Goal: Use online tool/utility: Utilize a website feature to perform a specific function

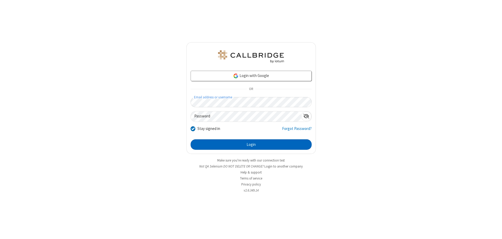
click at [251, 145] on button "Login" at bounding box center [251, 145] width 121 height 10
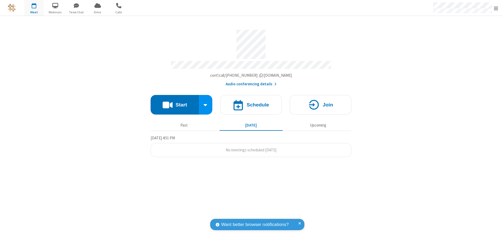
click at [175, 102] on button "Start" at bounding box center [175, 105] width 48 height 20
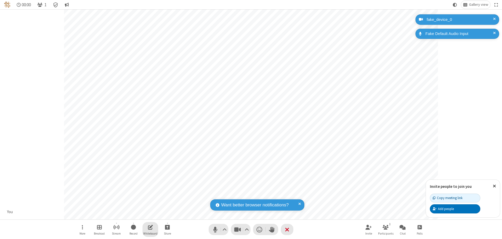
click at [150, 227] on span "Open shared whiteboard" at bounding box center [150, 227] width 5 height 7
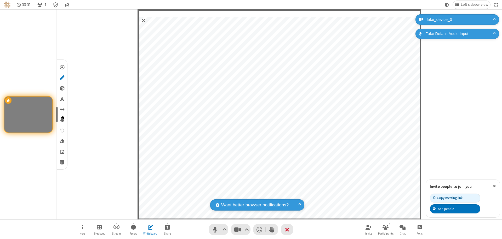
click at [62, 152] on span "Save" at bounding box center [62, 151] width 4 height 5
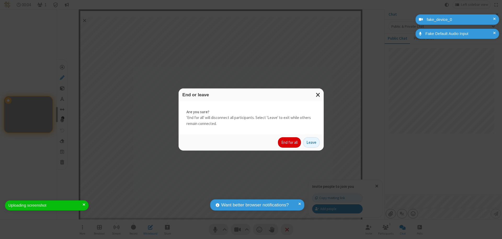
click at [290, 143] on button "End for all" at bounding box center [289, 142] width 23 height 10
